Goal: Transaction & Acquisition: Book appointment/travel/reservation

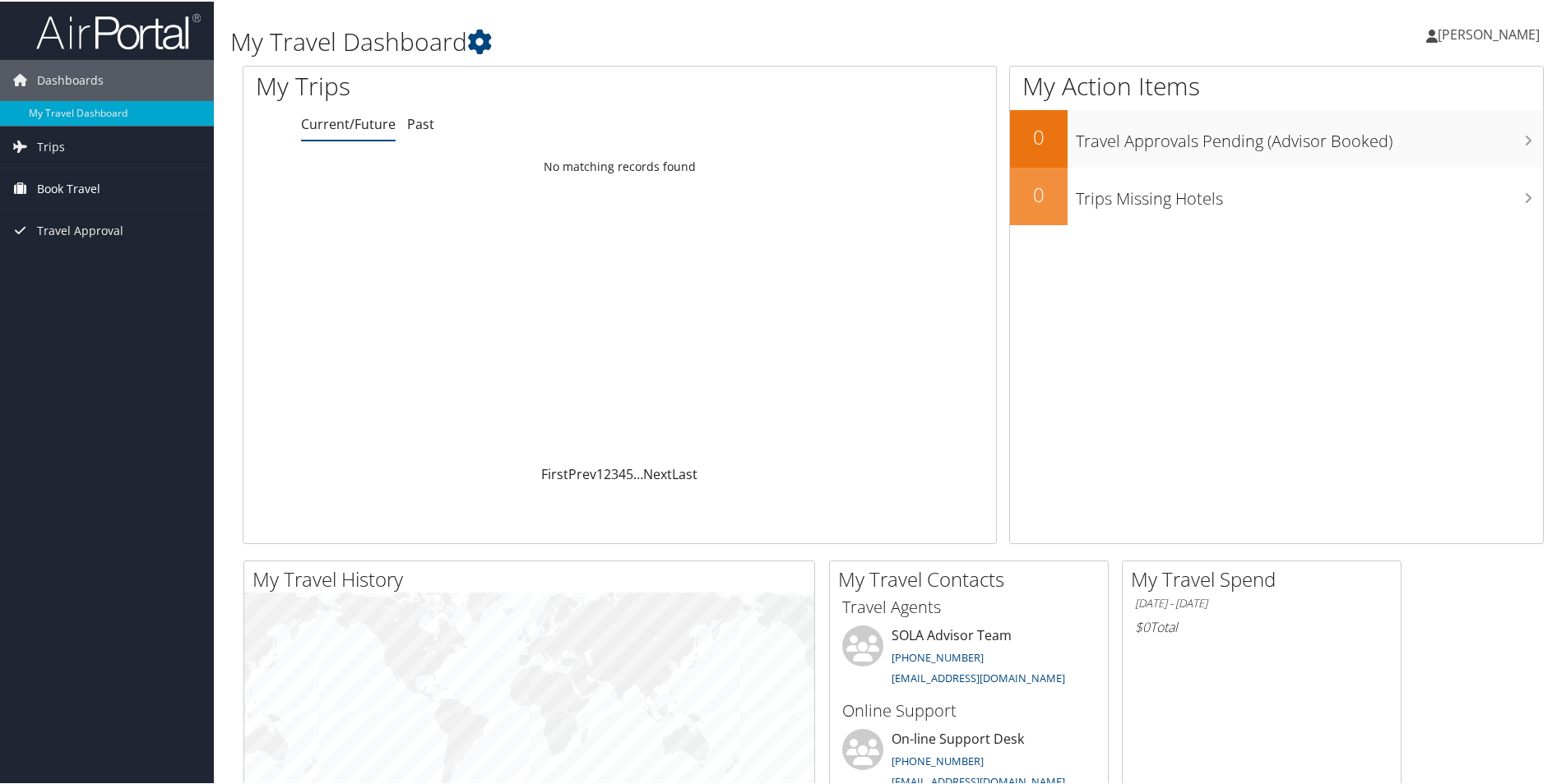
click at [99, 189] on span "Book Travel" at bounding box center [68, 187] width 63 height 41
click at [105, 272] on link "Book/Manage Online Trips" at bounding box center [107, 270] width 214 height 25
